Goal: Find specific page/section: Find specific page/section

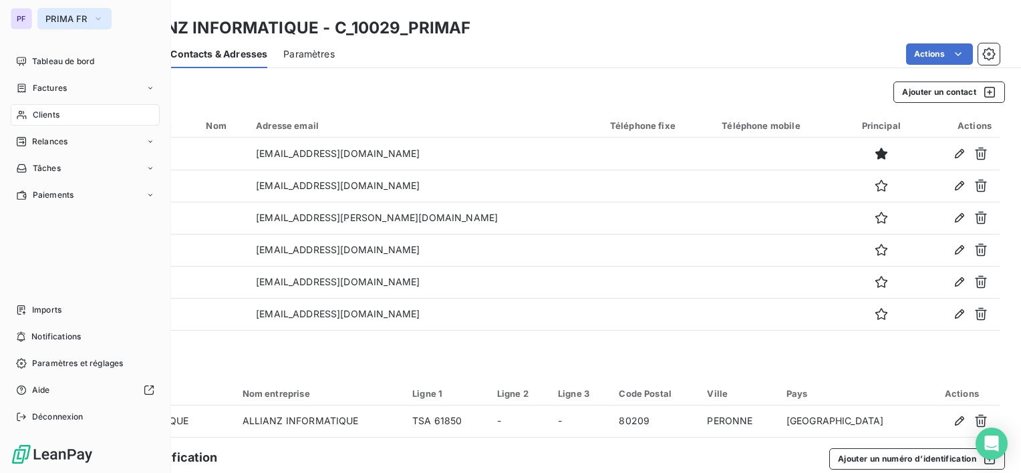
click at [90, 13] on button "PRIMA FR" at bounding box center [74, 18] width 74 height 21
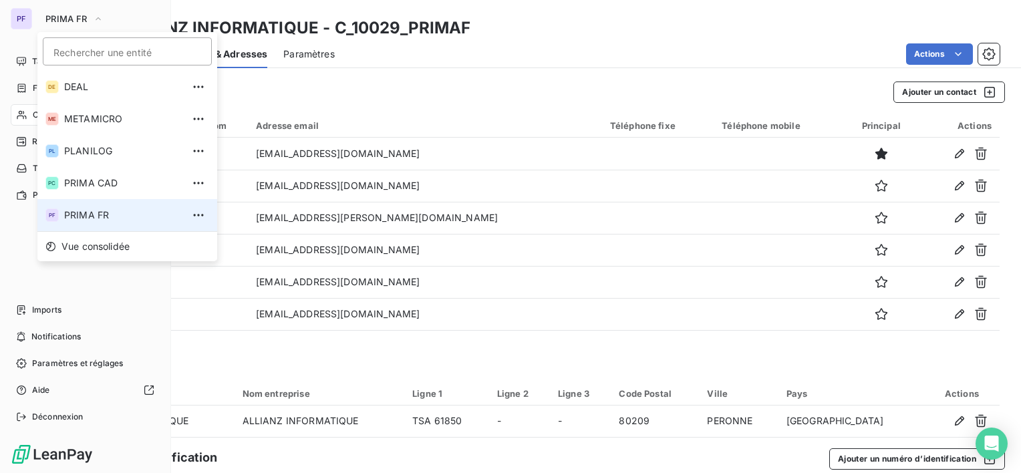
click at [94, 52] on input "Rechercher une entité" at bounding box center [127, 51] width 169 height 28
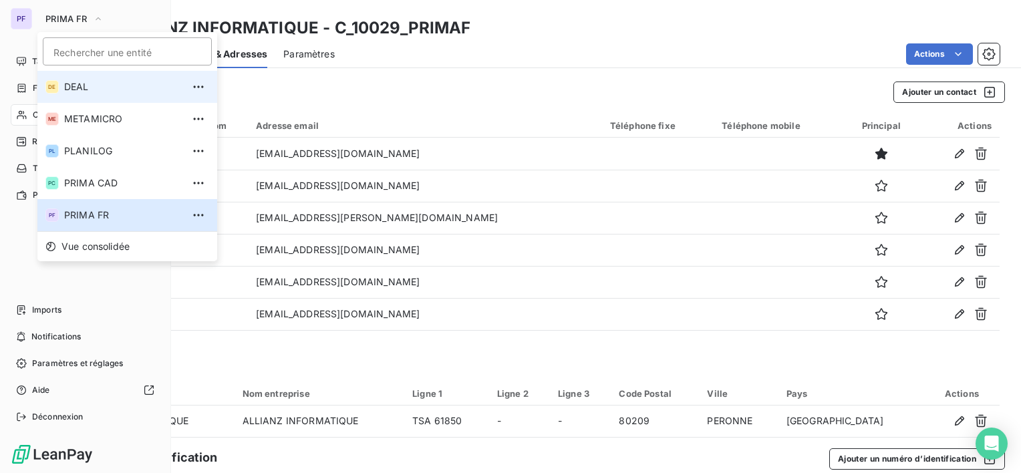
click at [94, 87] on span "DEAL" at bounding box center [123, 86] width 118 height 13
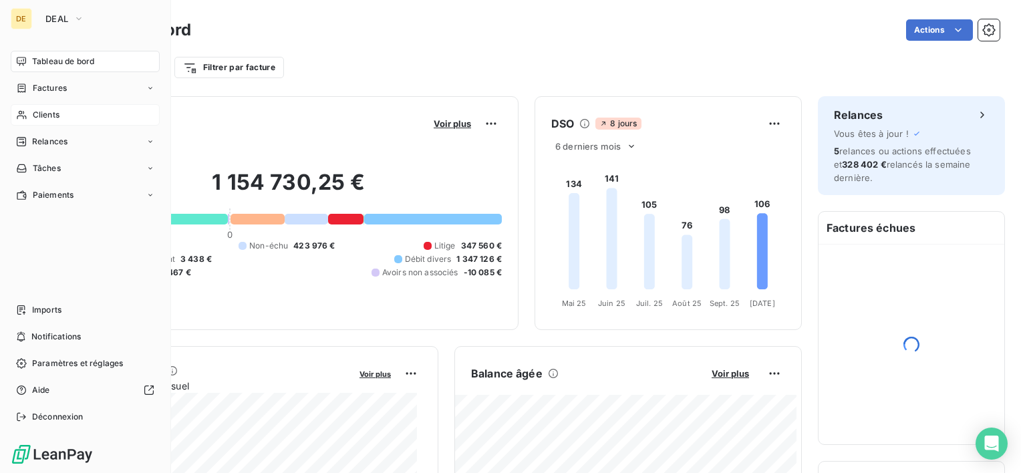
click at [67, 111] on div "Clients" at bounding box center [85, 114] width 149 height 21
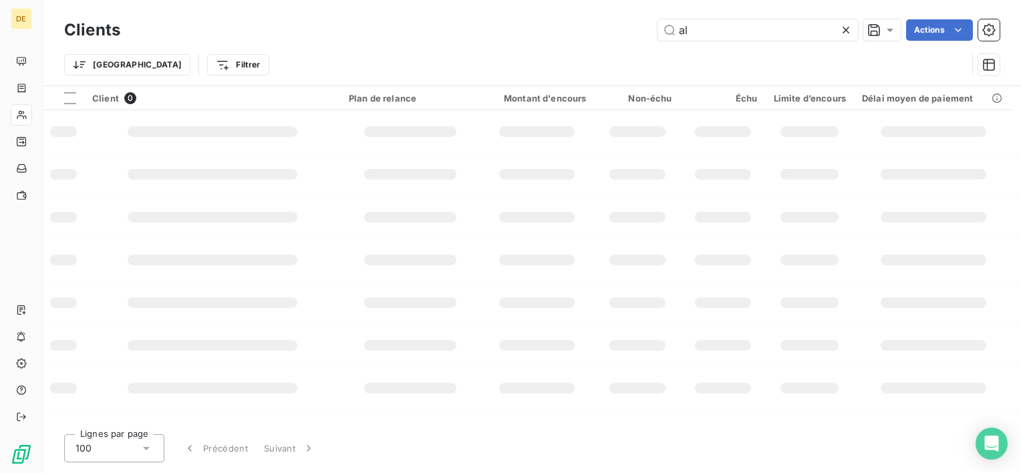
type input "a"
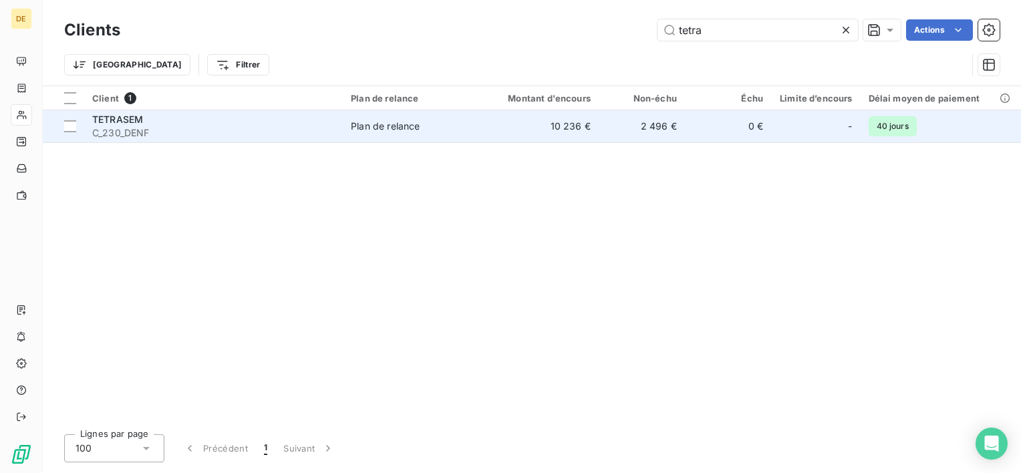
type input "tetra"
click at [453, 126] on span "Plan de relance" at bounding box center [413, 126] width 124 height 13
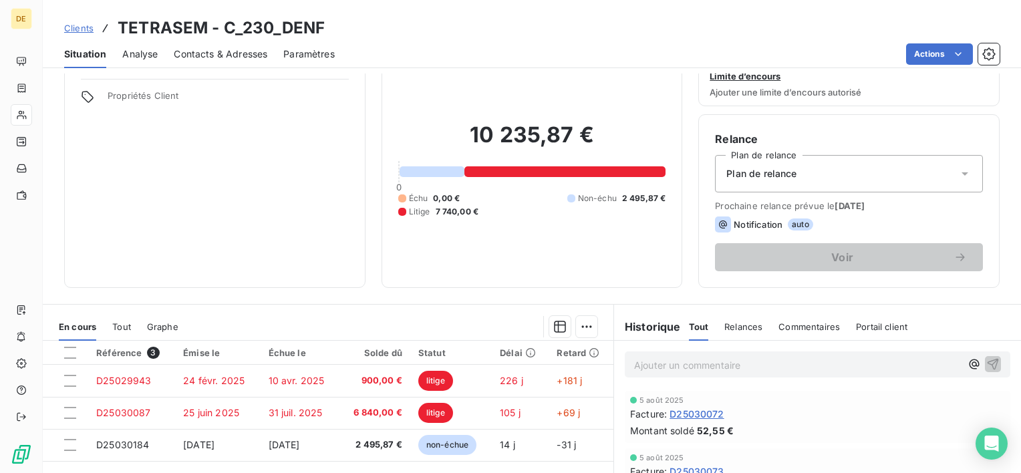
scroll to position [134, 0]
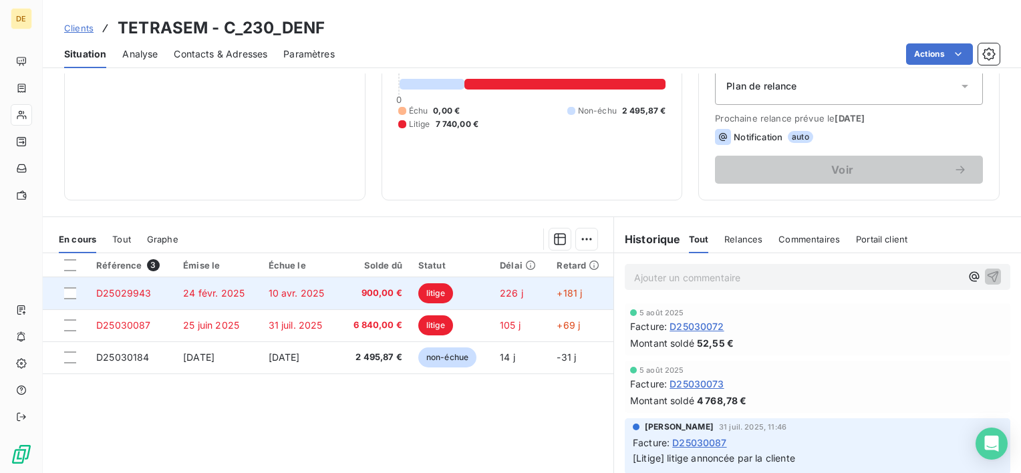
click at [379, 292] on span "900,00 €" at bounding box center [375, 293] width 55 height 13
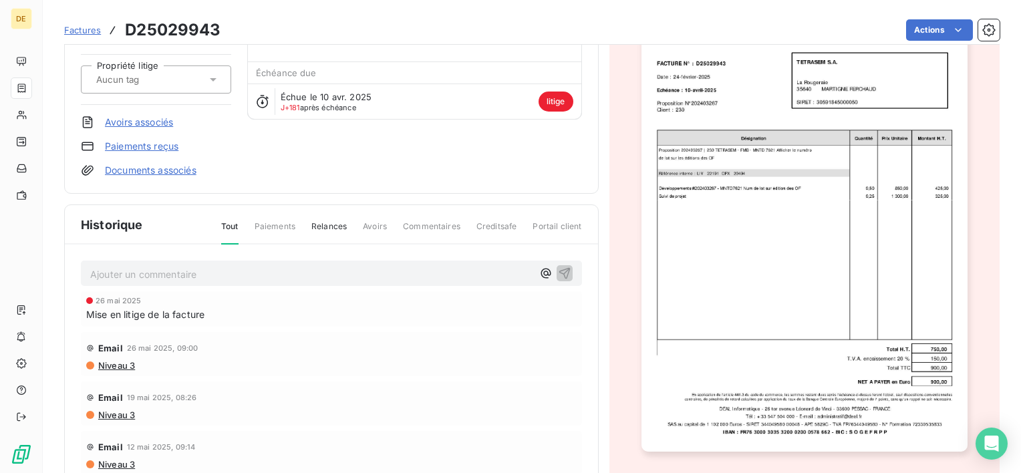
scroll to position [134, 0]
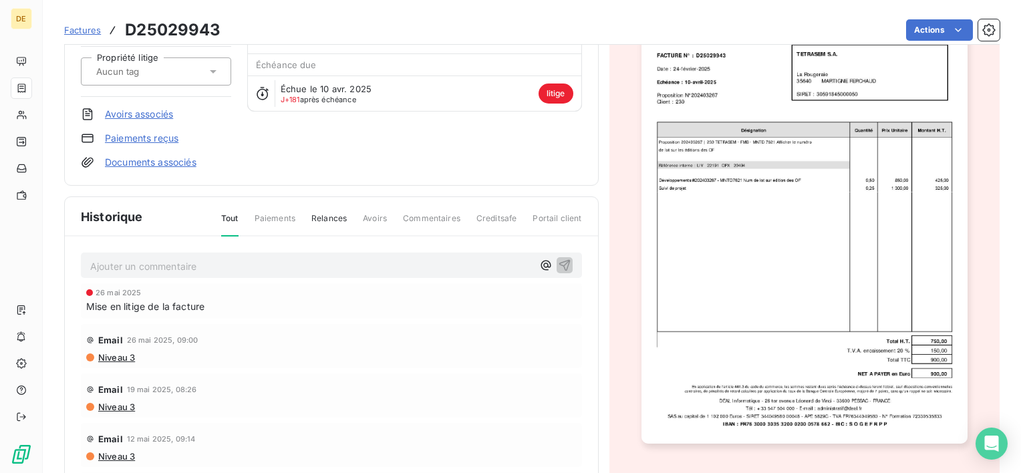
click at [96, 27] on span "Factures" at bounding box center [82, 30] width 37 height 11
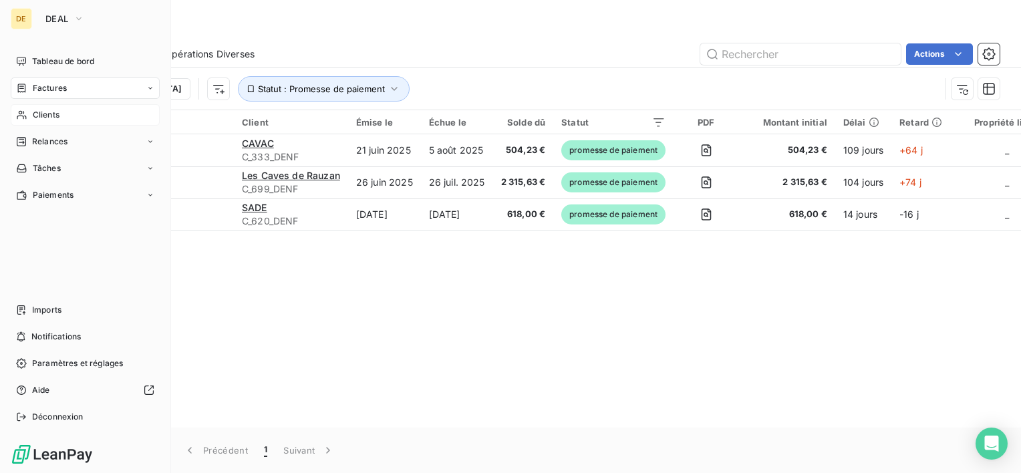
click at [35, 110] on span "Clients" at bounding box center [46, 115] width 27 height 12
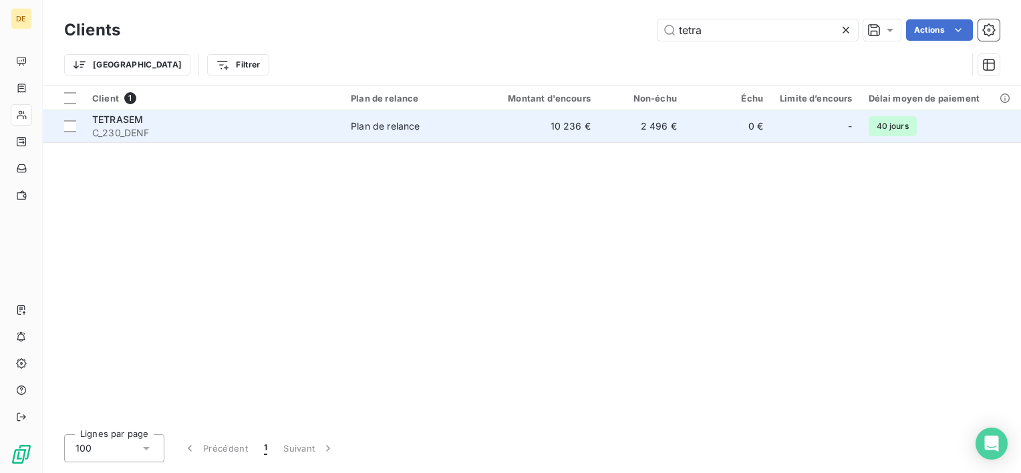
click at [660, 123] on td "2 496 €" at bounding box center [642, 126] width 86 height 32
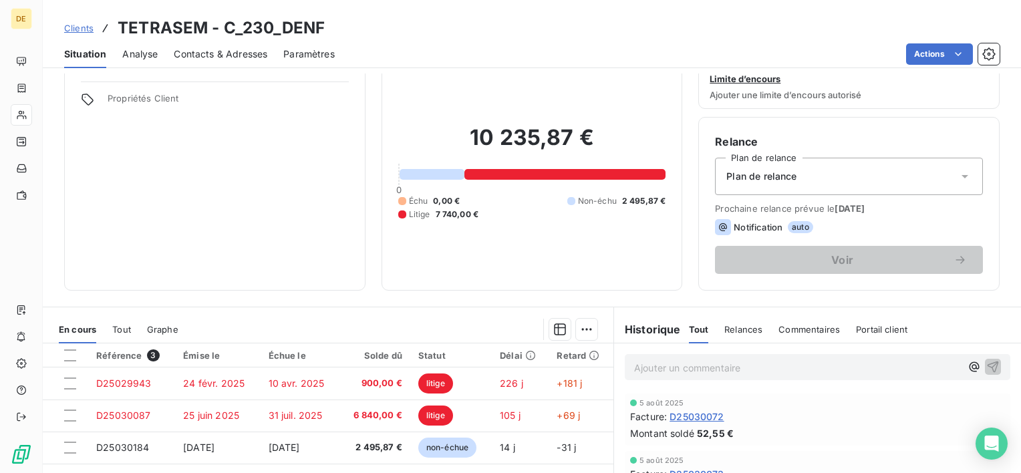
scroll to position [67, 0]
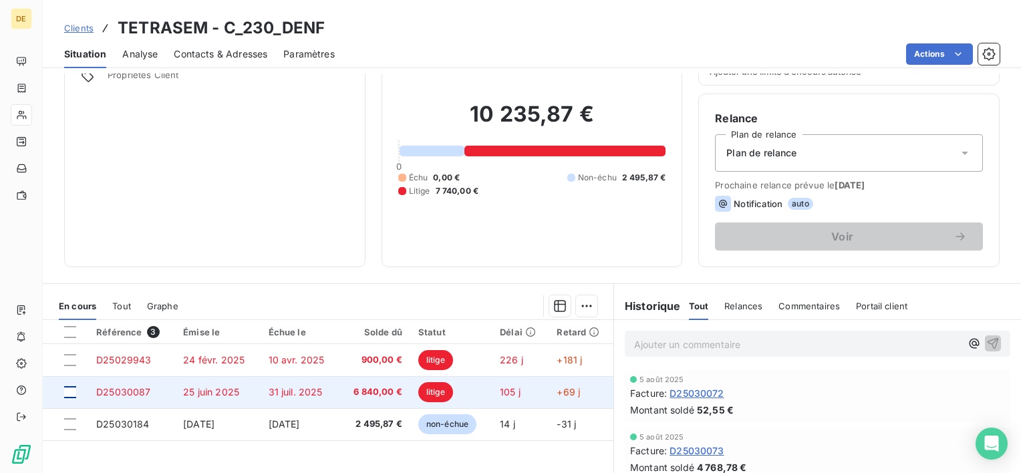
click at [74, 390] on div at bounding box center [70, 392] width 12 height 12
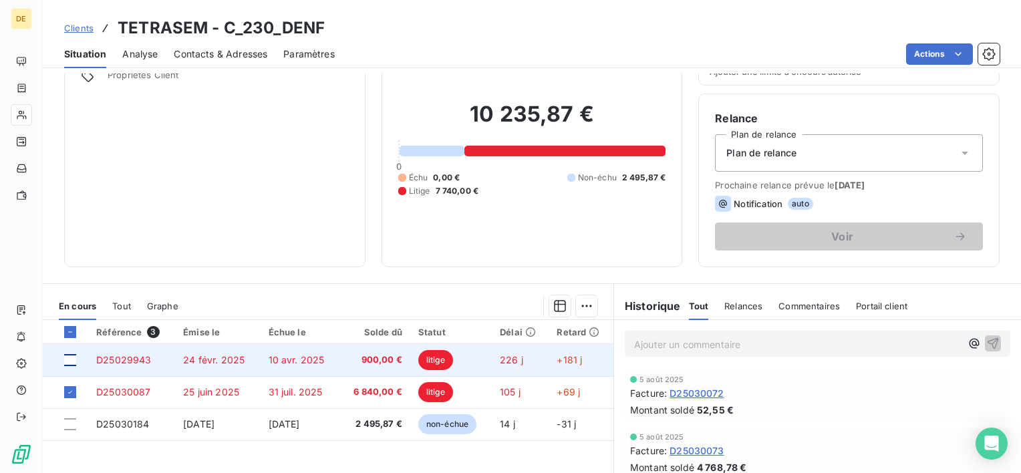
click at [72, 364] on div at bounding box center [70, 360] width 12 height 12
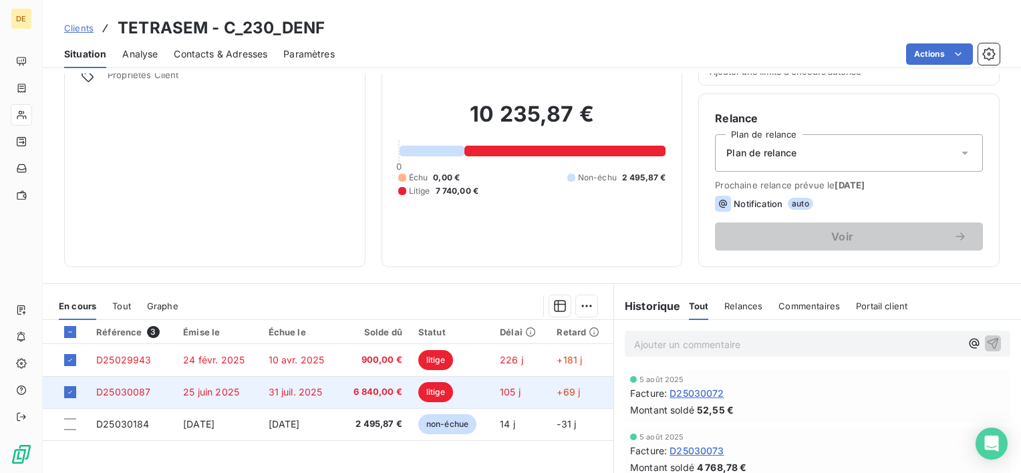
click at [77, 390] on div at bounding box center [72, 392] width 16 height 12
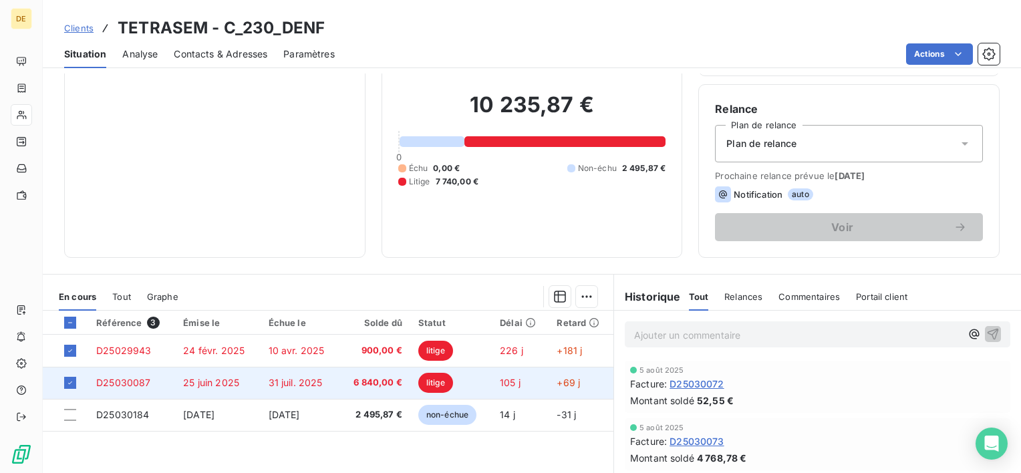
scroll to position [134, 0]
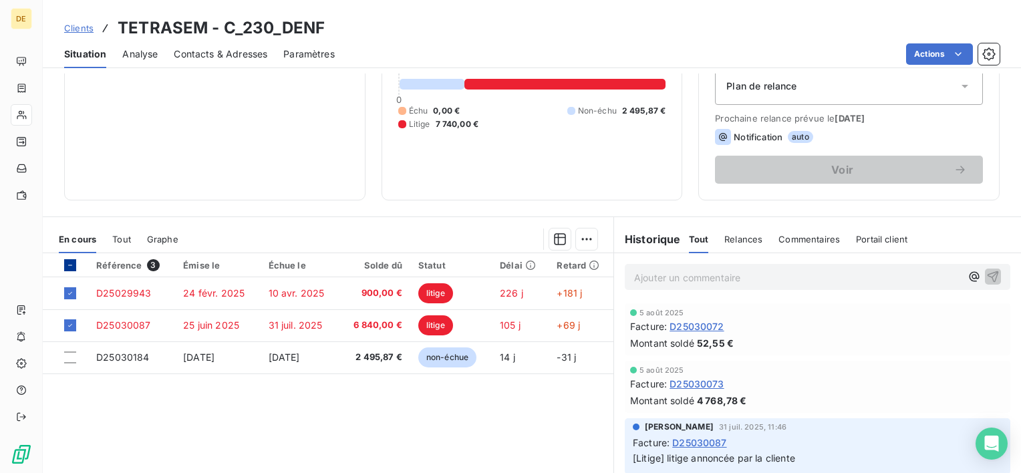
click at [69, 267] on icon at bounding box center [70, 265] width 8 height 8
click at [69, 263] on icon at bounding box center [70, 265] width 8 height 8
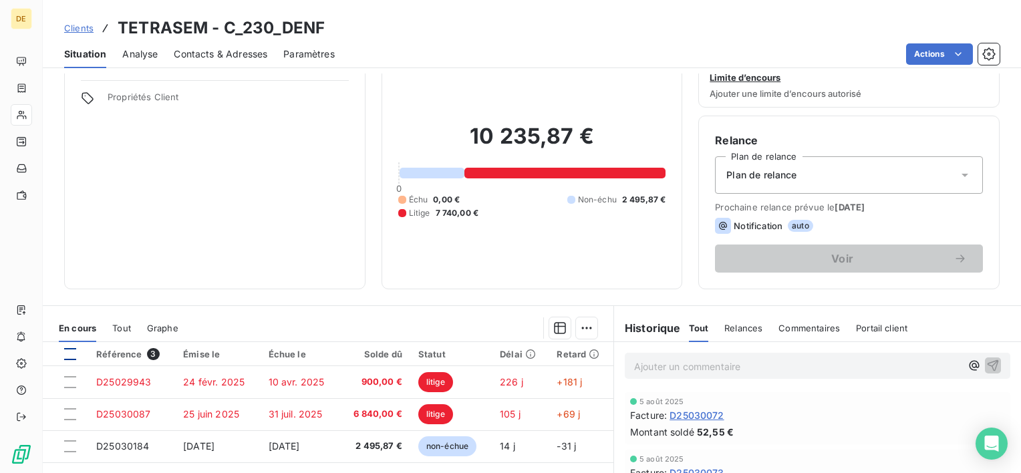
scroll to position [67, 0]
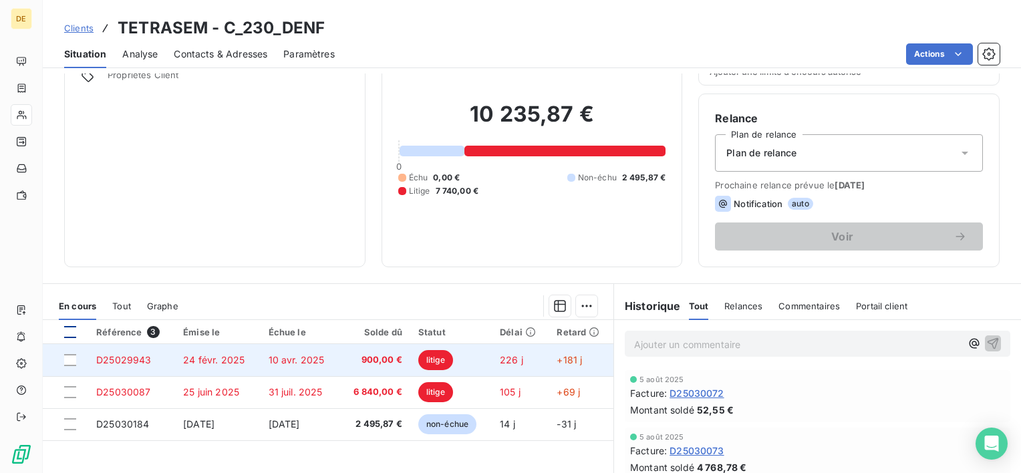
click at [388, 354] on span "900,00 €" at bounding box center [375, 360] width 55 height 13
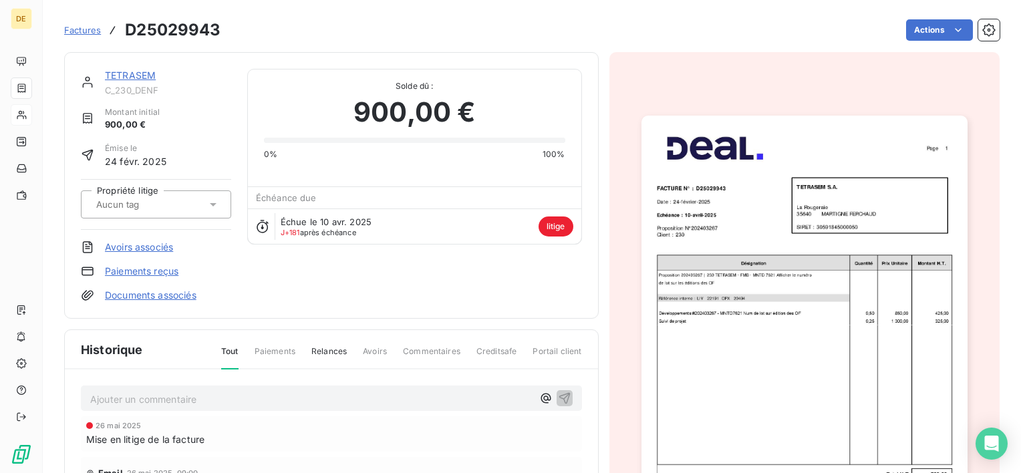
click at [791, 313] on img "button" at bounding box center [805, 346] width 326 height 461
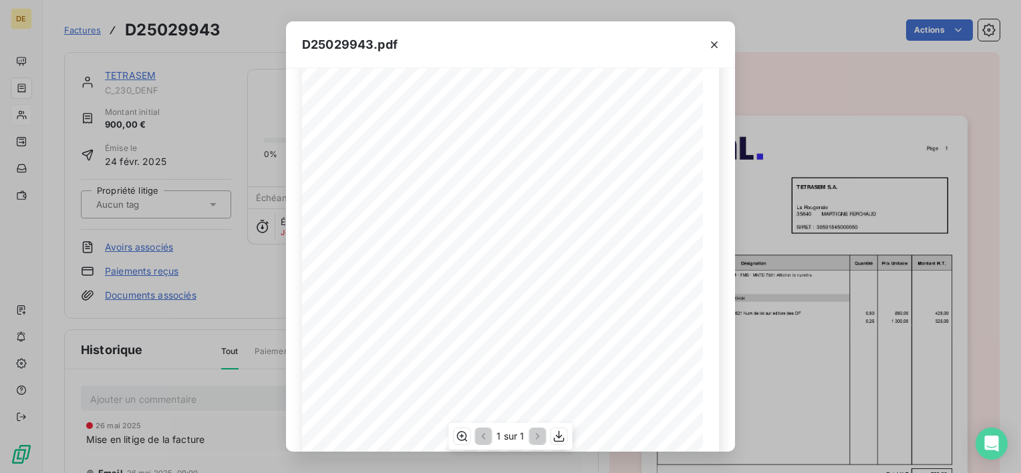
scroll to position [67, 0]
click at [719, 41] on icon "button" at bounding box center [714, 44] width 13 height 13
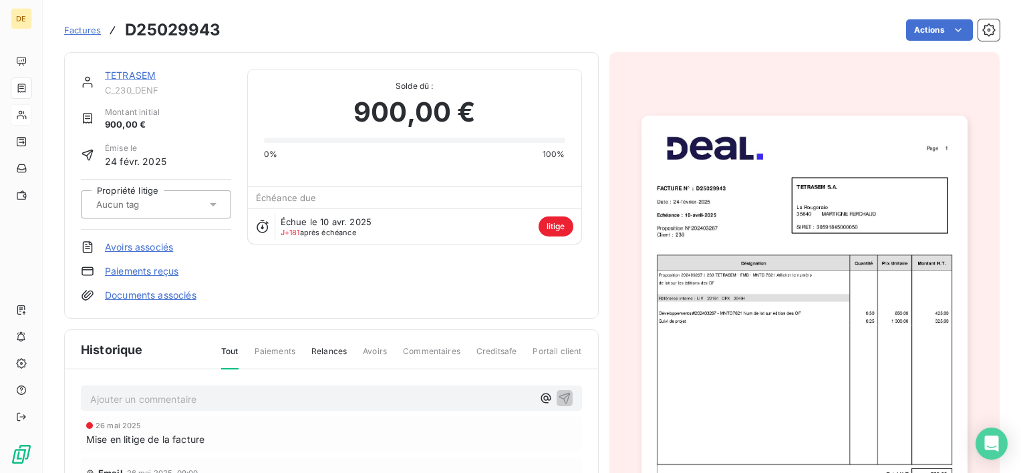
click at [198, 33] on h3 "D25029943" at bounding box center [173, 30] width 96 height 24
copy h3 "D25029943"
click at [145, 72] on link "TETRASEM" at bounding box center [130, 75] width 51 height 11
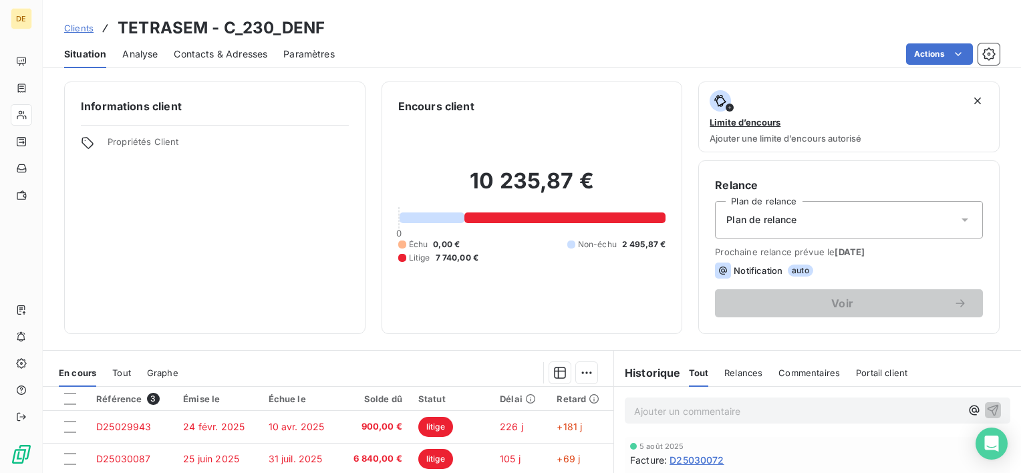
scroll to position [67, 0]
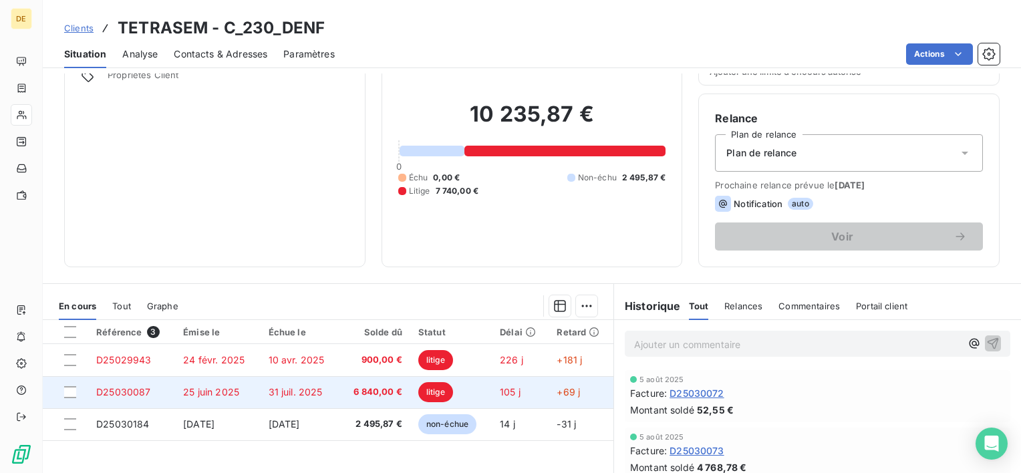
click at [178, 388] on td "25 juin 2025" at bounding box center [217, 392] width 85 height 32
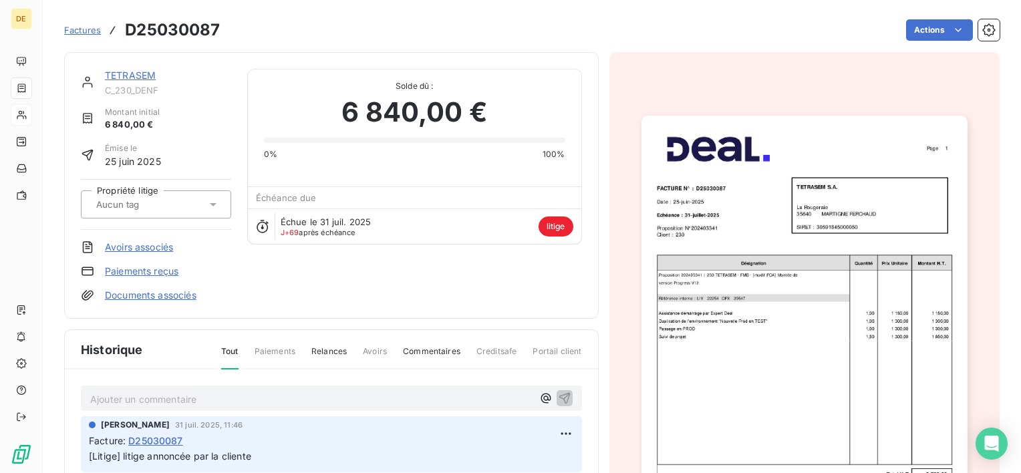
click at [170, 23] on h3 "D25030087" at bounding box center [172, 30] width 95 height 24
click at [173, 32] on h3 "D25030087" at bounding box center [172, 30] width 95 height 24
copy h3 "D25030087"
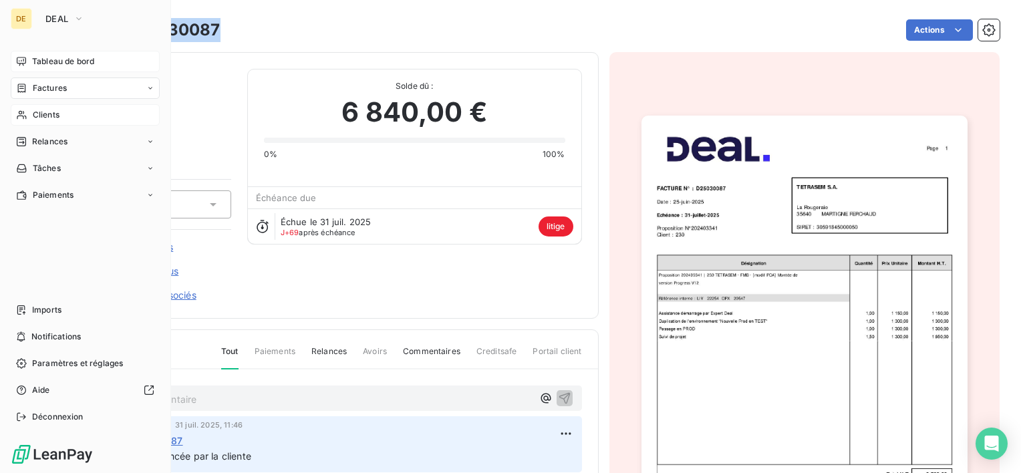
click at [28, 53] on div "Tableau de bord" at bounding box center [85, 61] width 149 height 21
